Goal: Transaction & Acquisition: Subscribe to service/newsletter

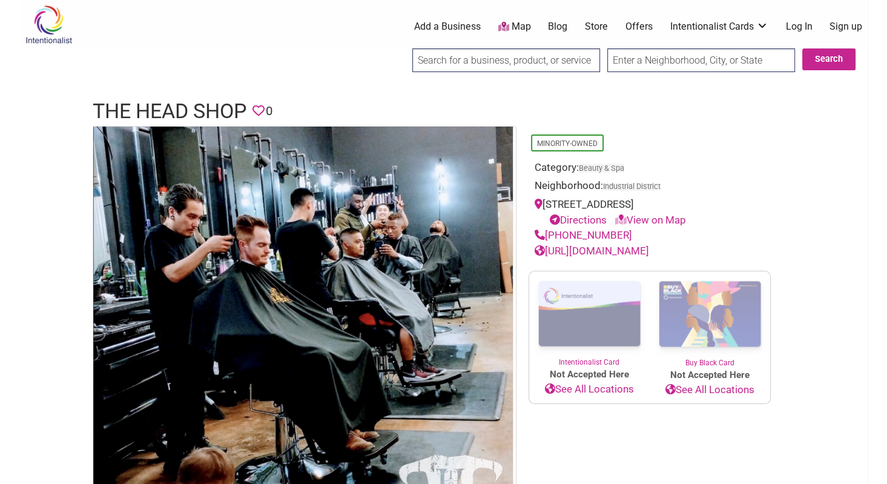
click at [630, 21] on link "Offers" at bounding box center [639, 26] width 27 height 13
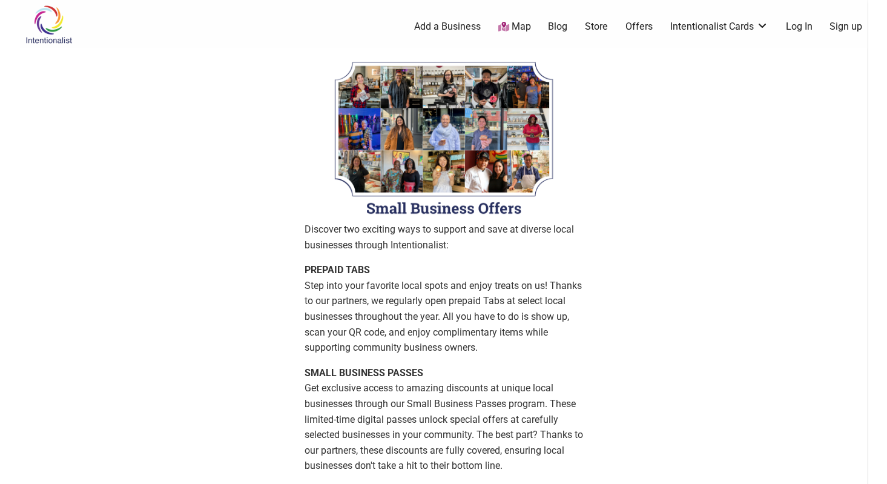
click at [843, 24] on link "Sign up" at bounding box center [846, 26] width 33 height 13
